Goal: Check status: Check status

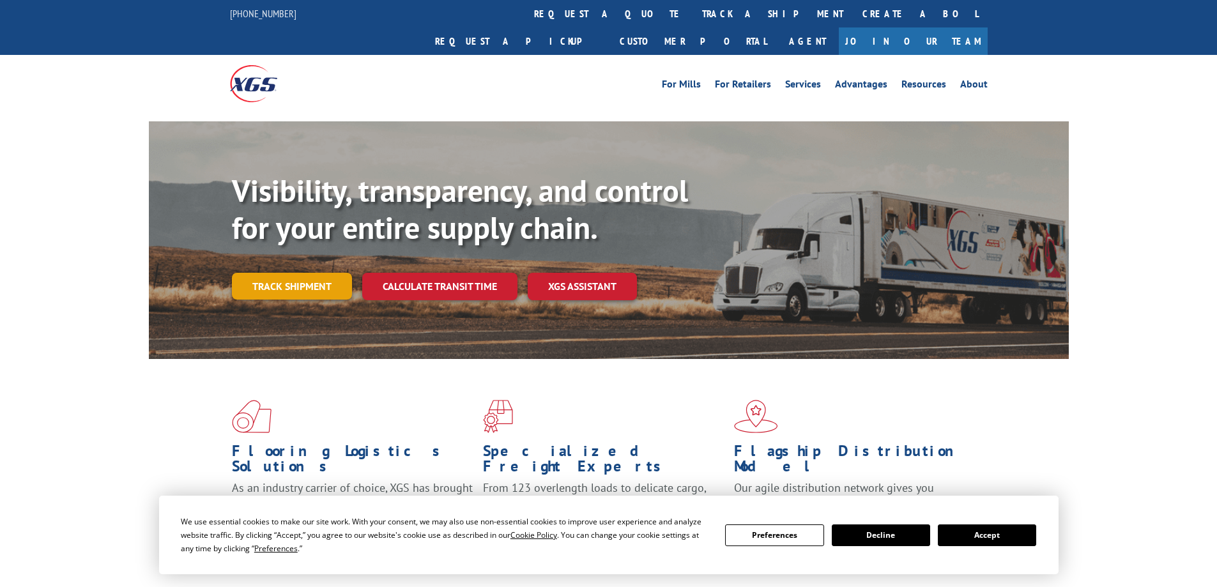
click at [272, 273] on link "Track shipment" at bounding box center [292, 286] width 120 height 27
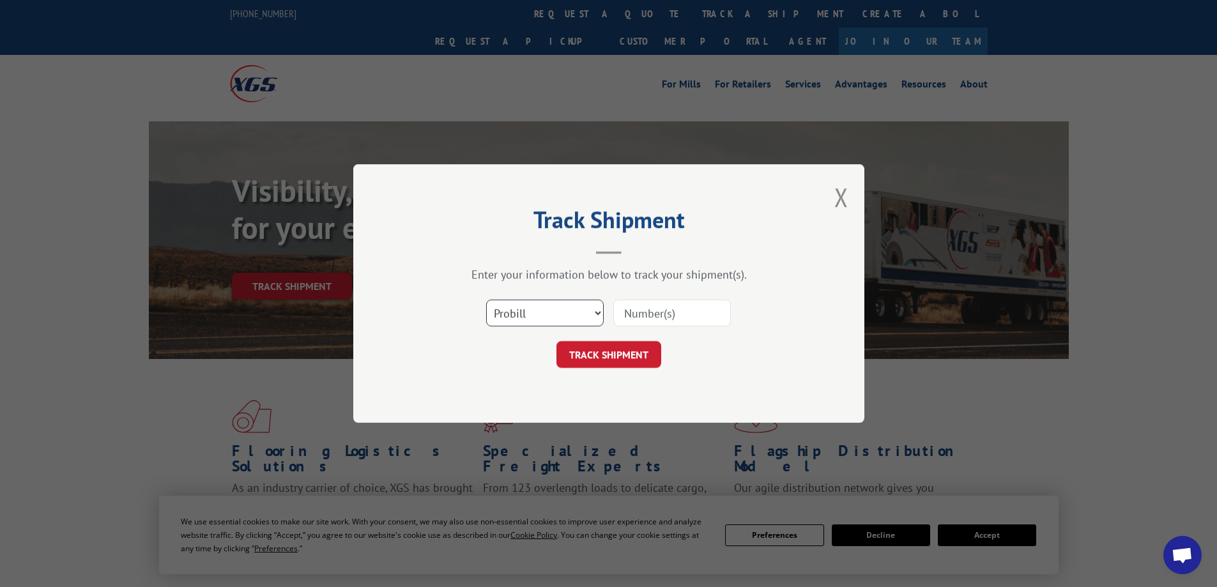
drag, startPoint x: 555, startPoint y: 313, endPoint x: 547, endPoint y: 321, distance: 11.3
click at [555, 313] on select "Select category... Probill BOL PO" at bounding box center [545, 313] width 118 height 27
select select "bol"
click at [486, 300] on select "Select category... Probill BOL PO" at bounding box center [545, 313] width 118 height 27
click at [656, 308] on input at bounding box center [672, 313] width 118 height 27
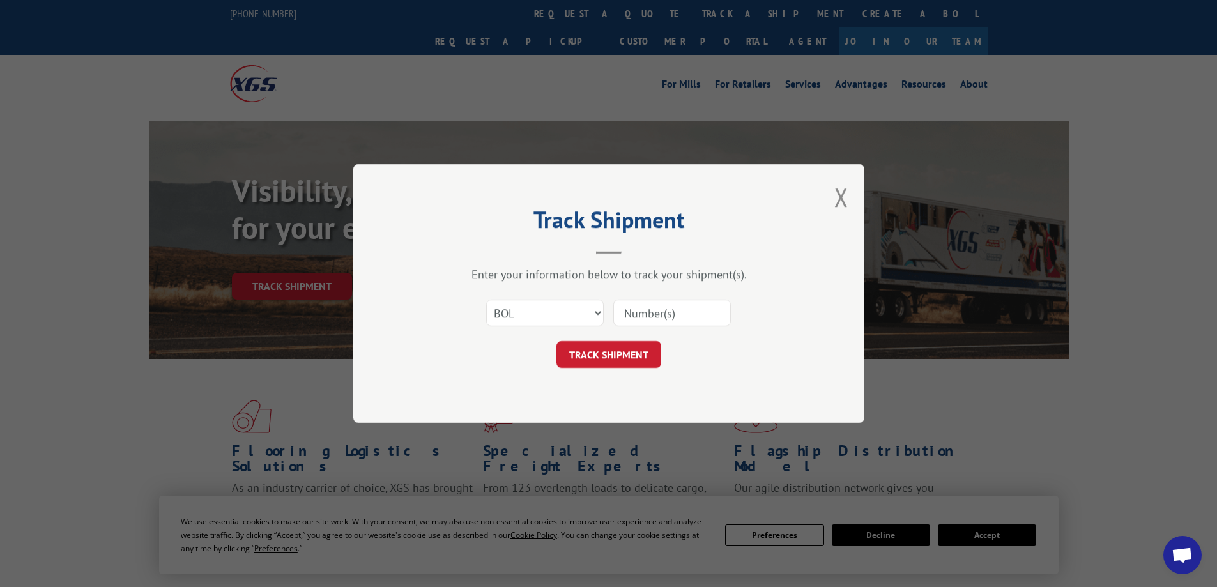
paste input "393595136481"
type input "393595136481"
click at [611, 352] on button "TRACK SHIPMENT" at bounding box center [608, 354] width 105 height 27
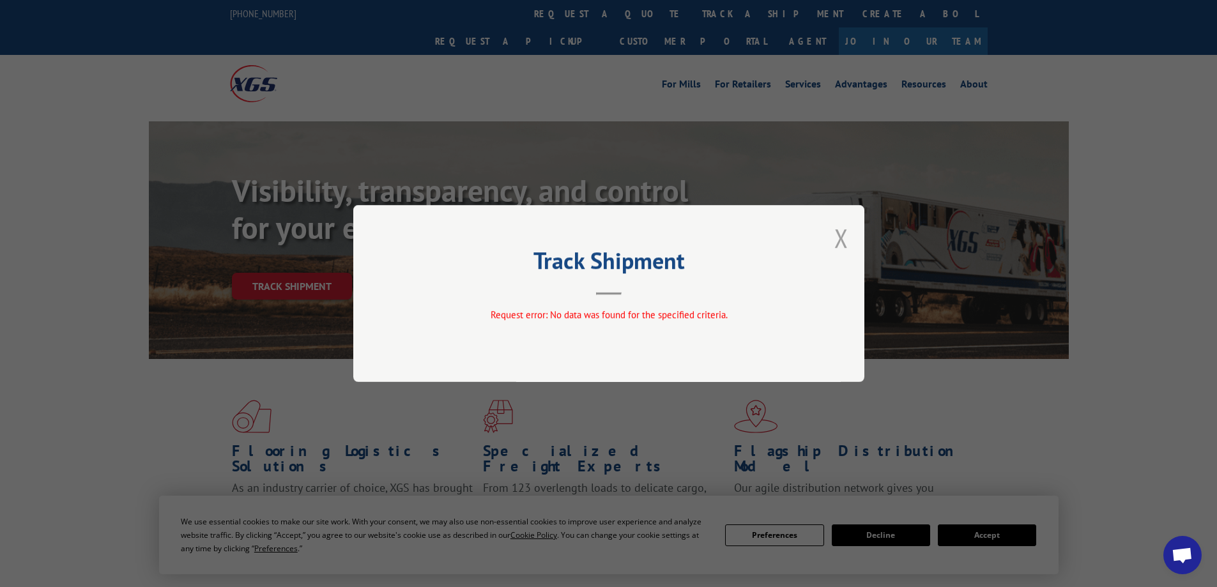
click at [840, 240] on button "Close modal" at bounding box center [841, 238] width 14 height 34
